Goal: Find specific page/section: Find specific page/section

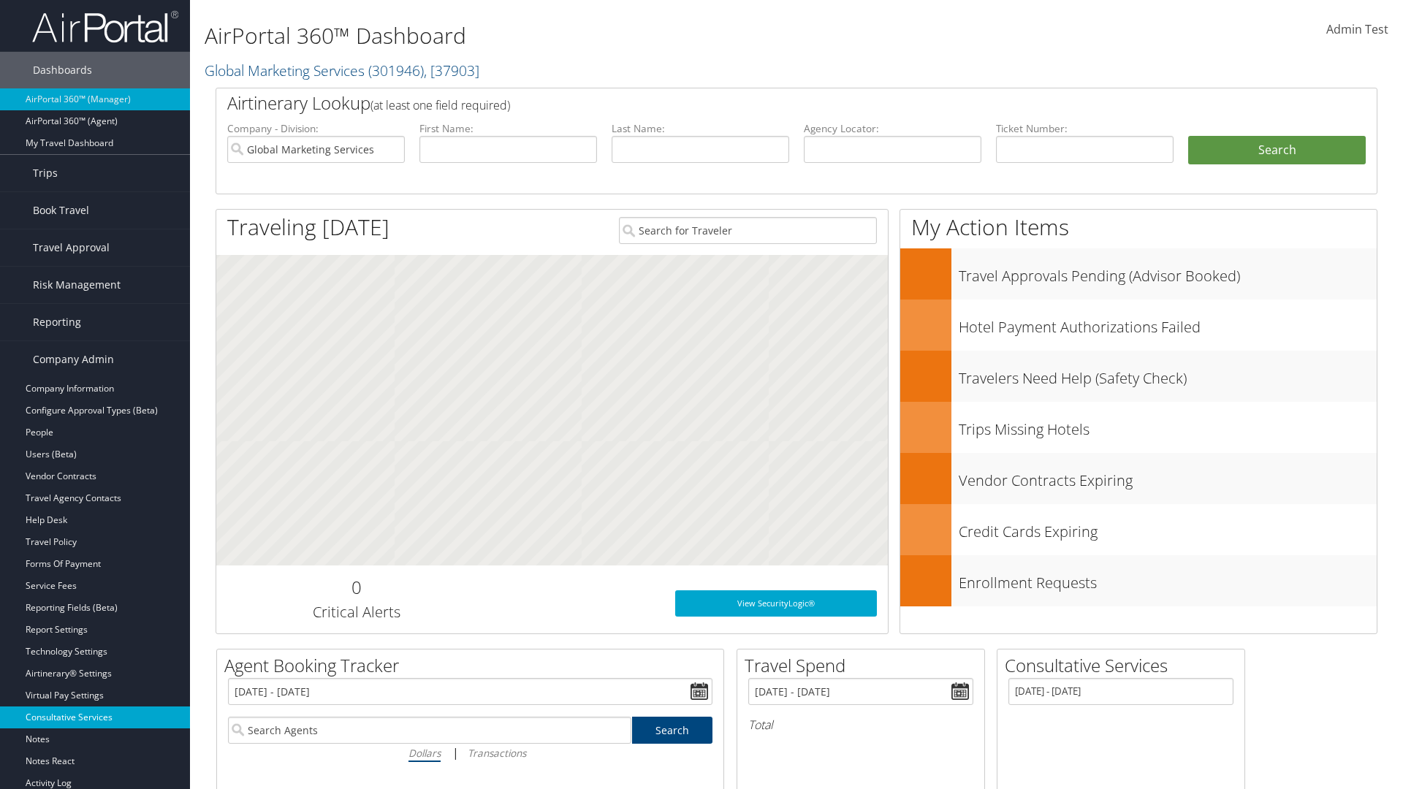
click at [95, 718] on link "Consultative Services" at bounding box center [95, 718] width 190 height 22
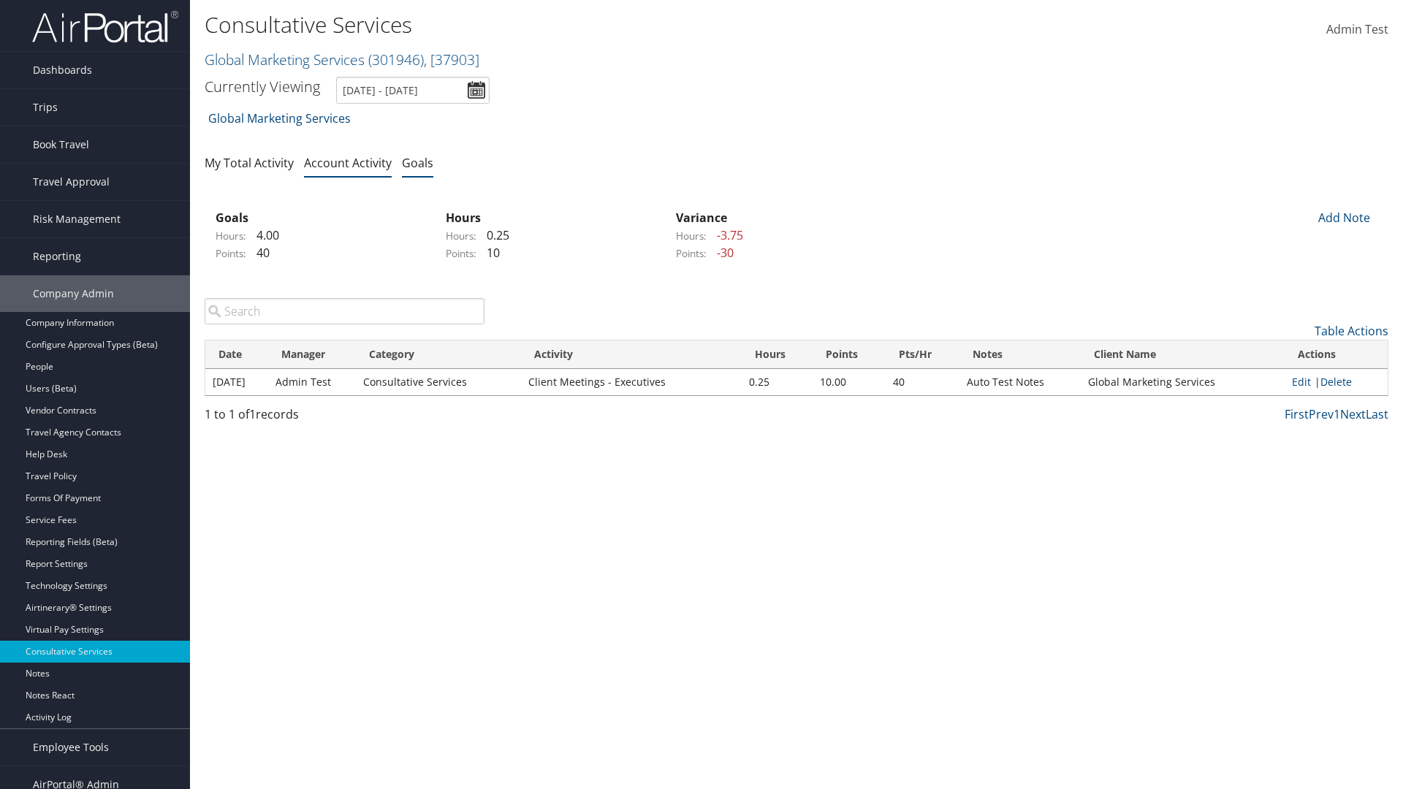
click at [417, 162] on link "Goals" at bounding box center [417, 163] width 31 height 16
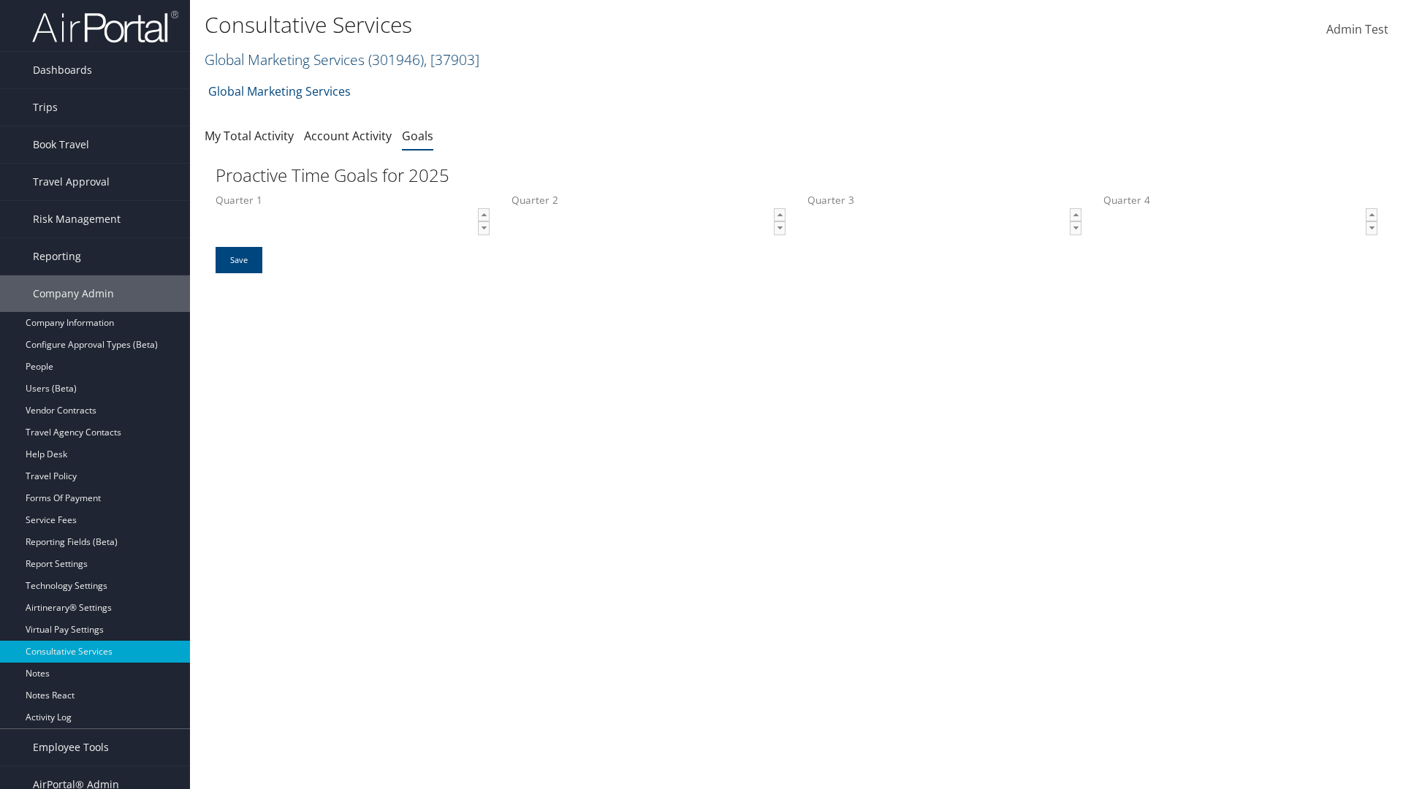
click at [283, 59] on link "Global Marketing Services ( 301946 ) , [ 37903 ]" at bounding box center [342, 60] width 275 height 20
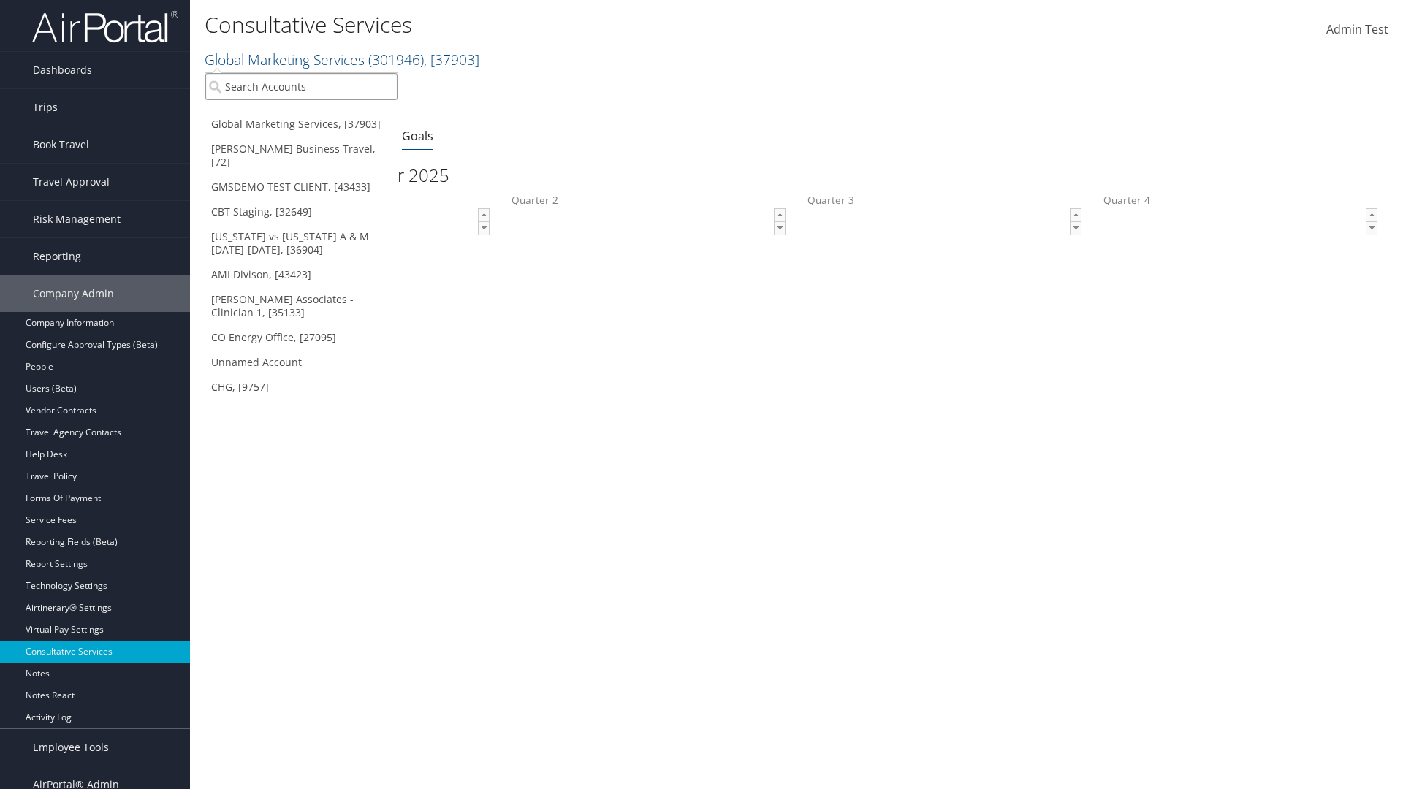
click at [301, 86] on input "search" at bounding box center [301, 86] width 192 height 27
type input "Global Marketing Services"
click at [315, 113] on div "Global Marketing Services (301946), [37903]" at bounding box center [314, 113] width 235 height 13
